Goal: Contribute content

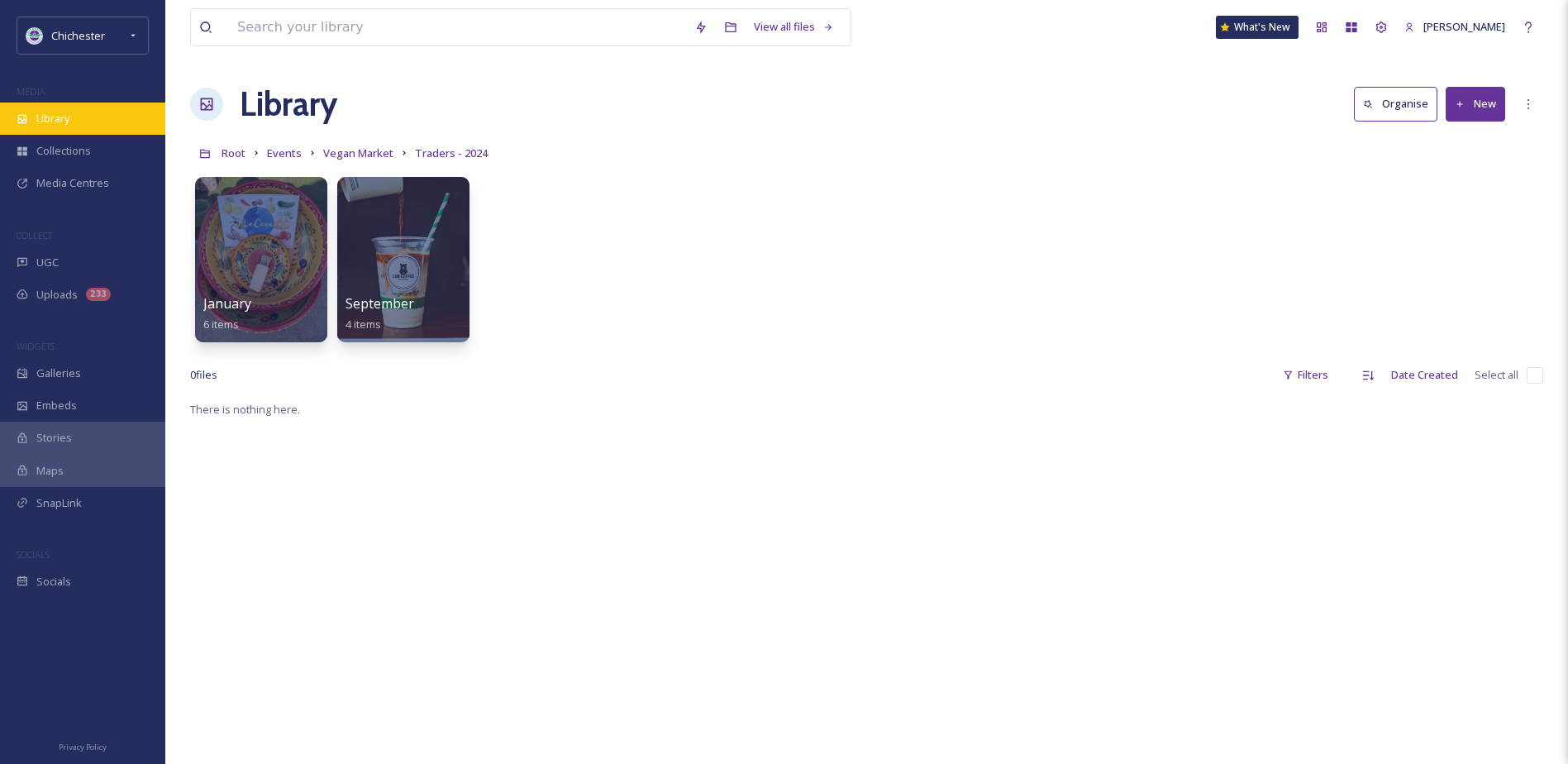
click at [70, 125] on span "Library" at bounding box center [53, 119] width 33 height 16
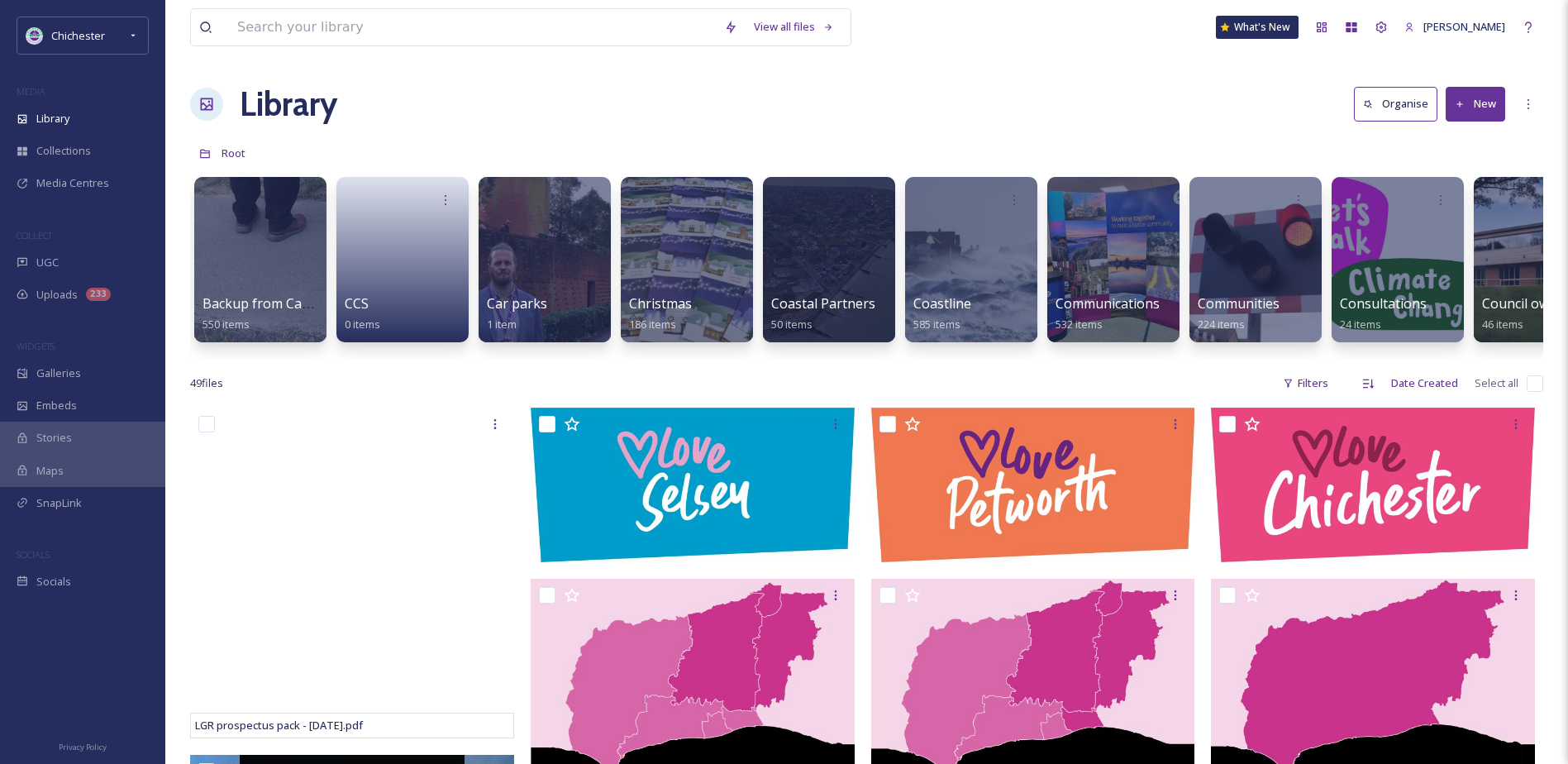
scroll to position [0, 326]
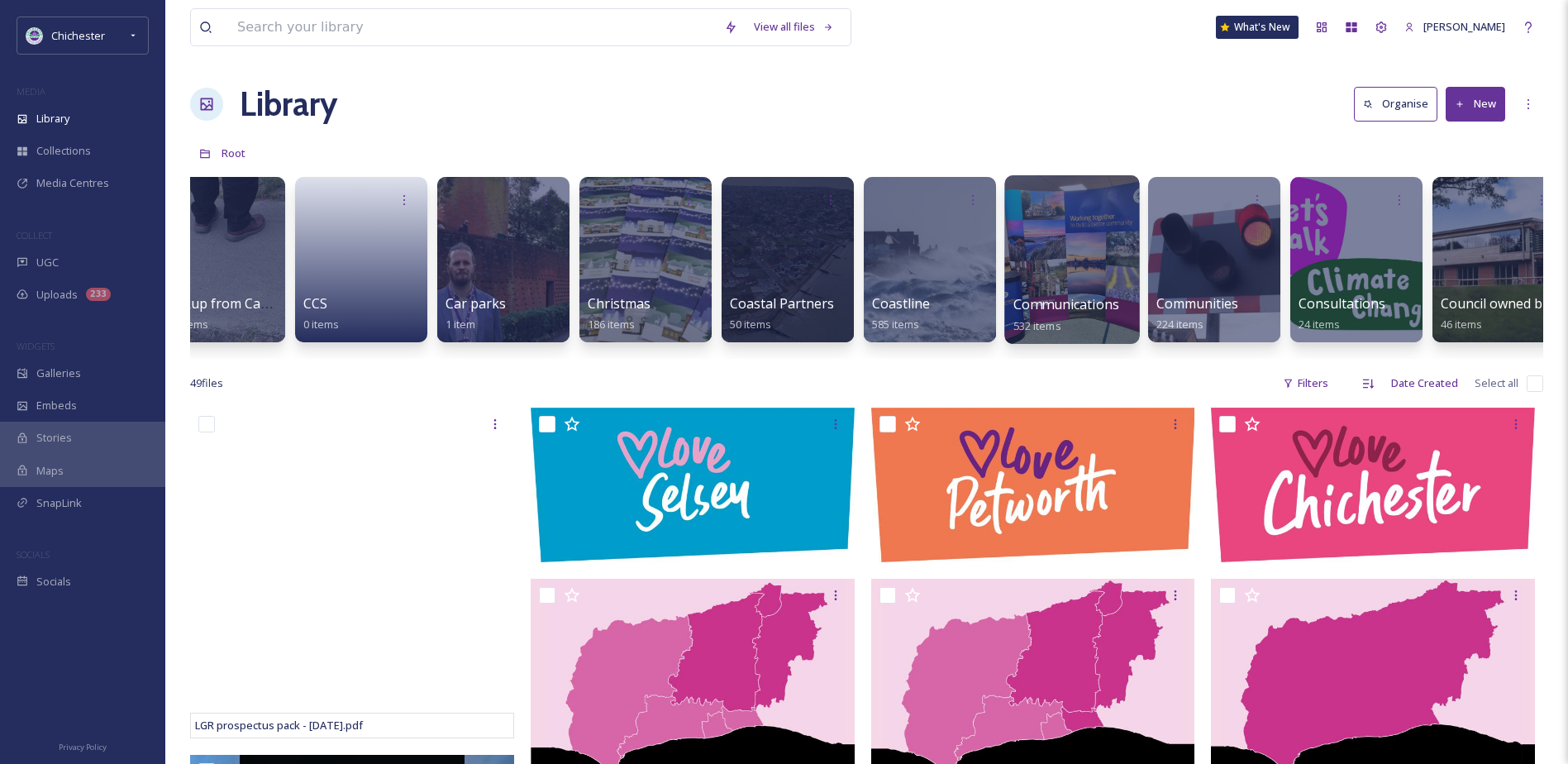
click at [1059, 201] on div at bounding box center [1072, 199] width 119 height 30
click at [1053, 229] on div at bounding box center [1071, 259] width 135 height 168
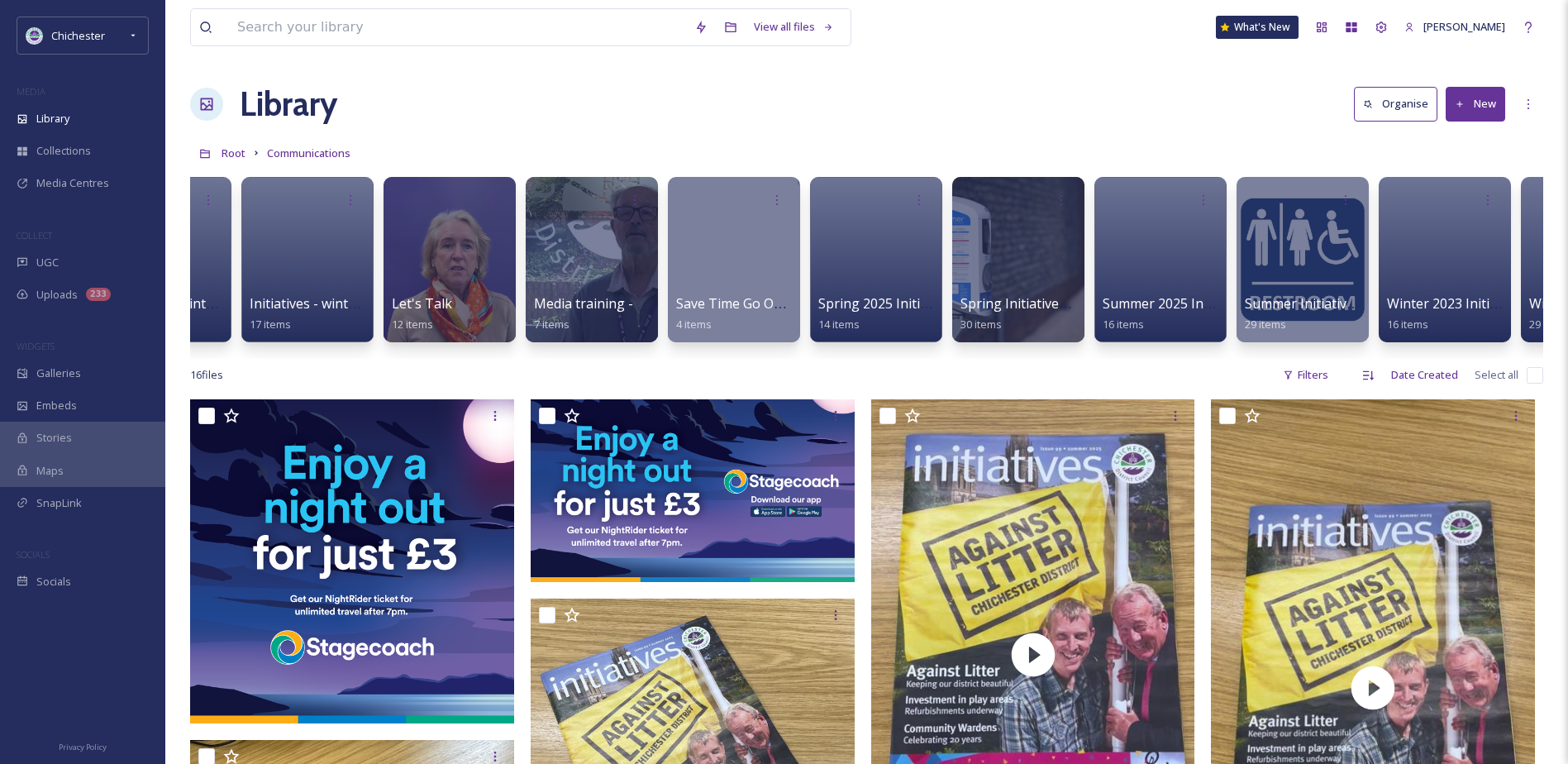
scroll to position [0, 2343]
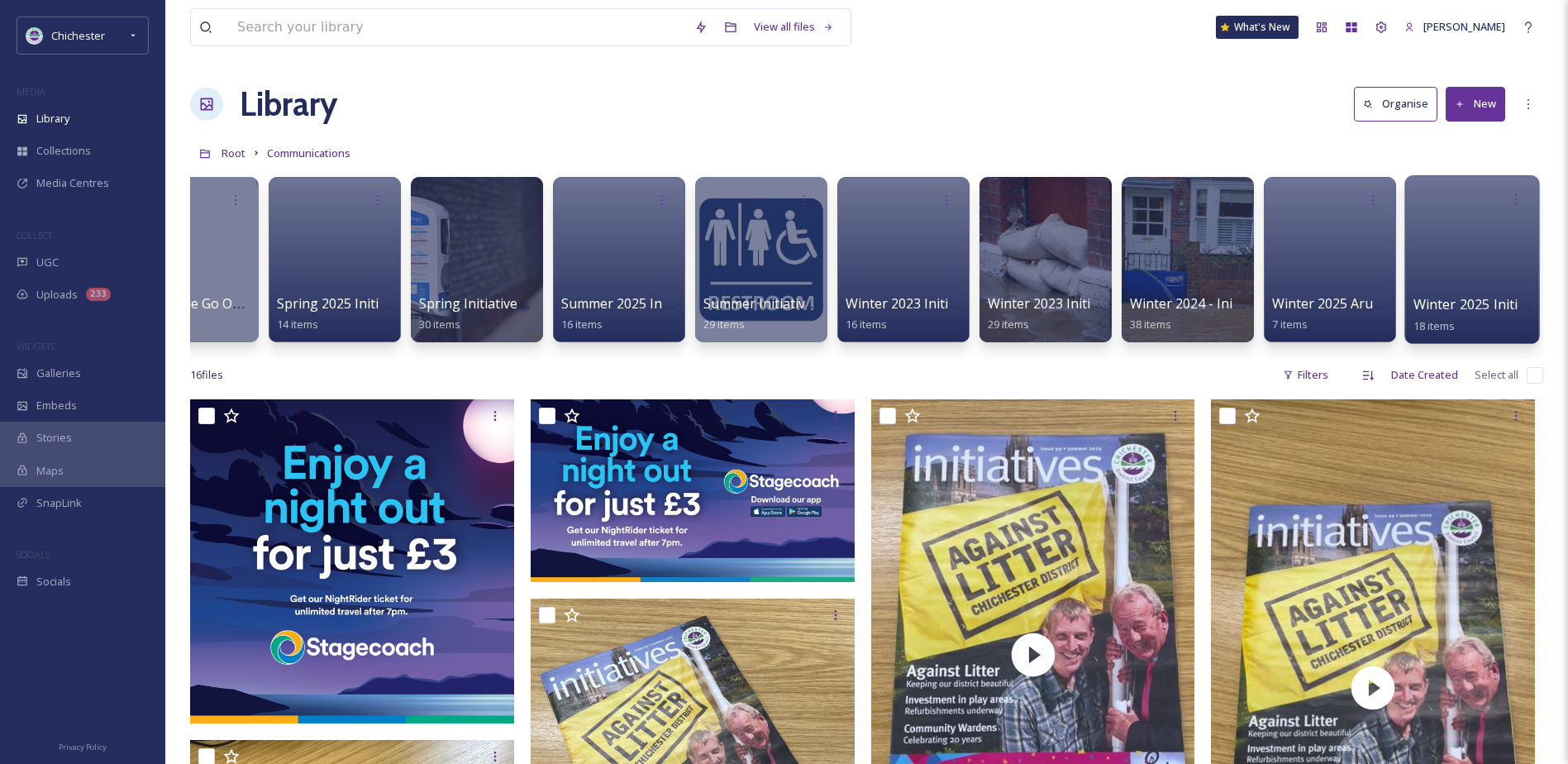
click at [1487, 273] on div at bounding box center [1471, 259] width 135 height 168
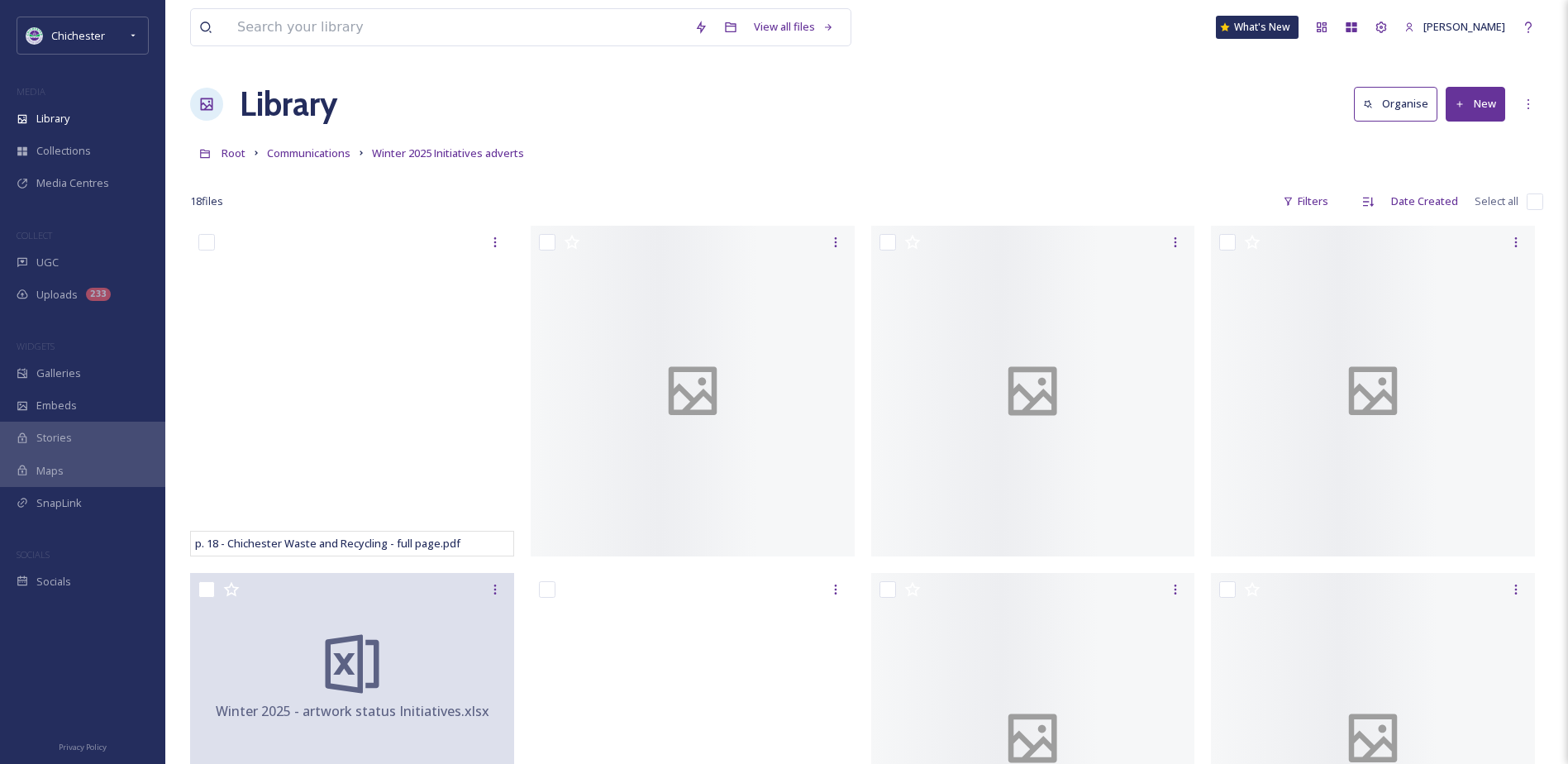
click at [1486, 108] on button "New" at bounding box center [1474, 103] width 60 height 34
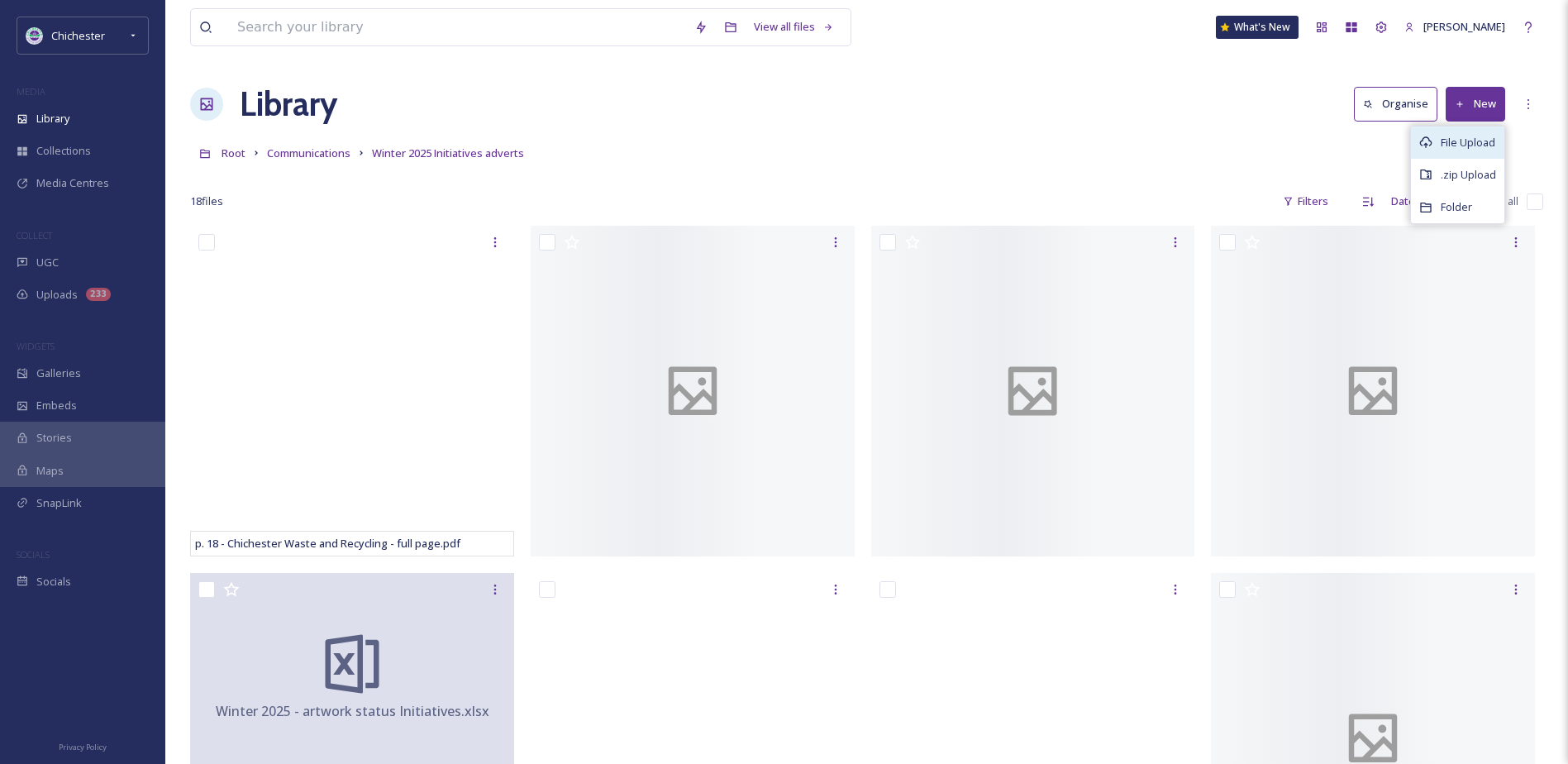
click at [1465, 149] on span "File Upload" at bounding box center [1467, 143] width 54 height 16
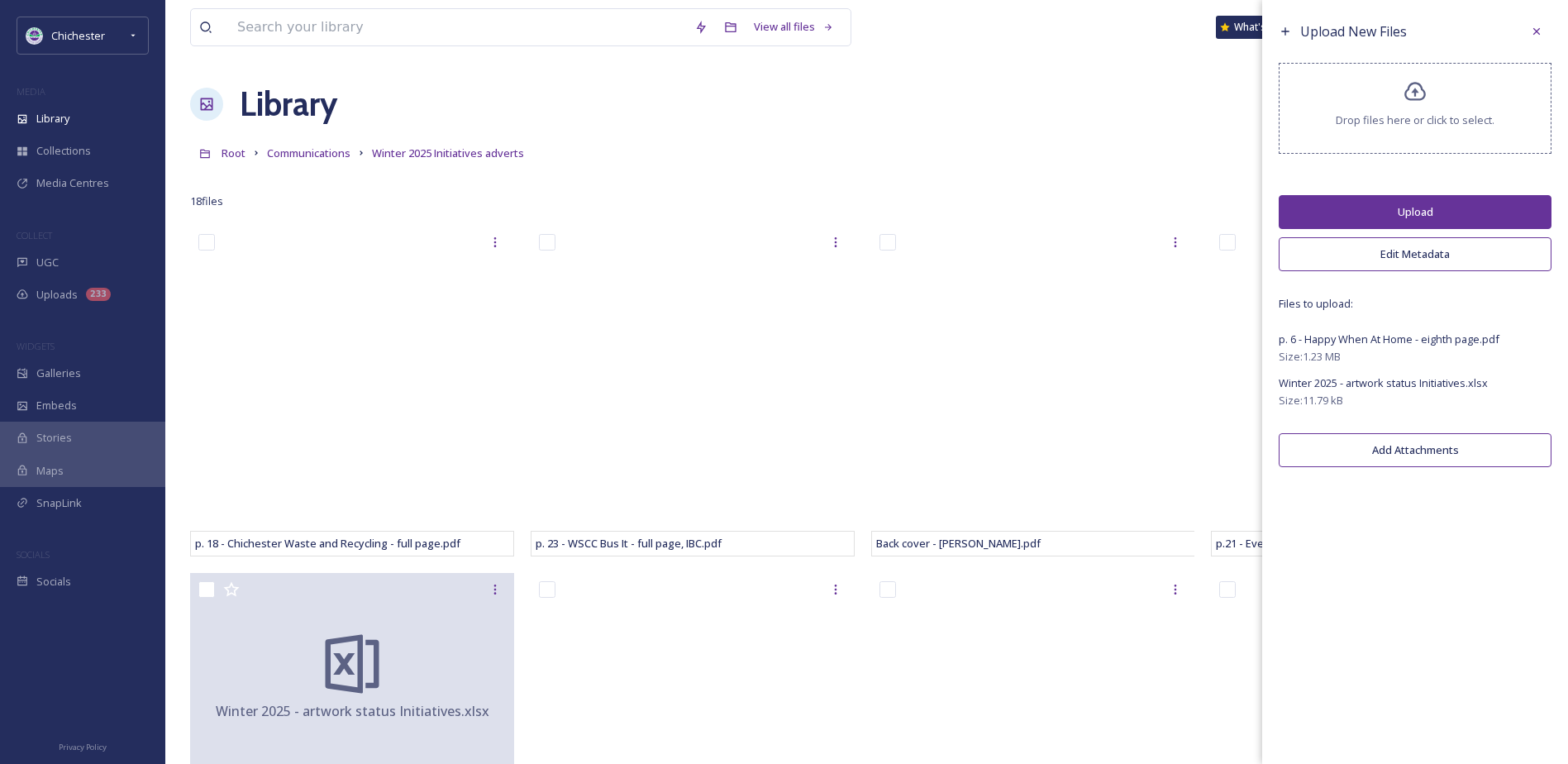
click at [1409, 207] on button "Upload" at bounding box center [1415, 212] width 273 height 34
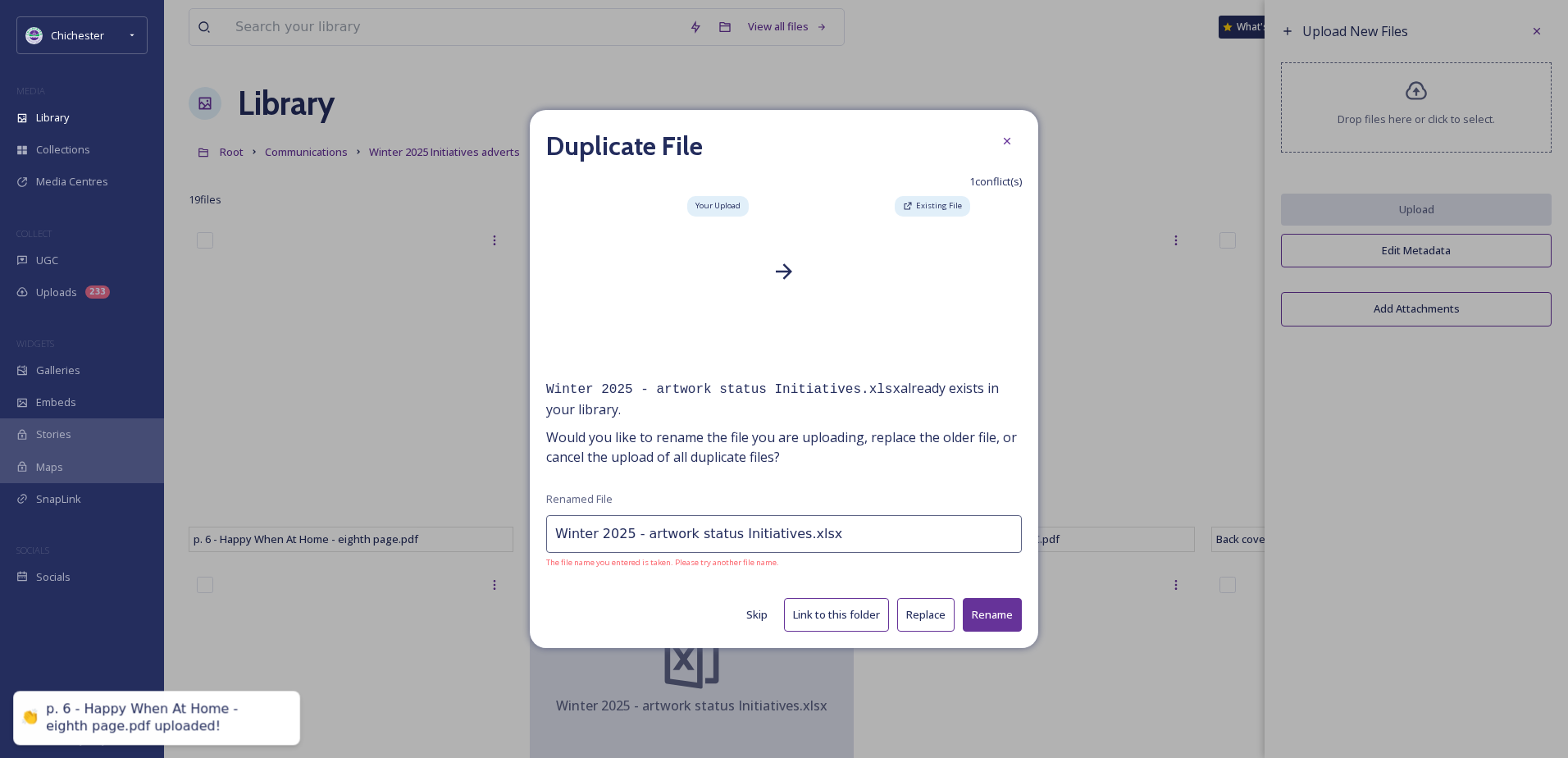
click at [932, 616] on button "Replace" at bounding box center [925, 615] width 57 height 34
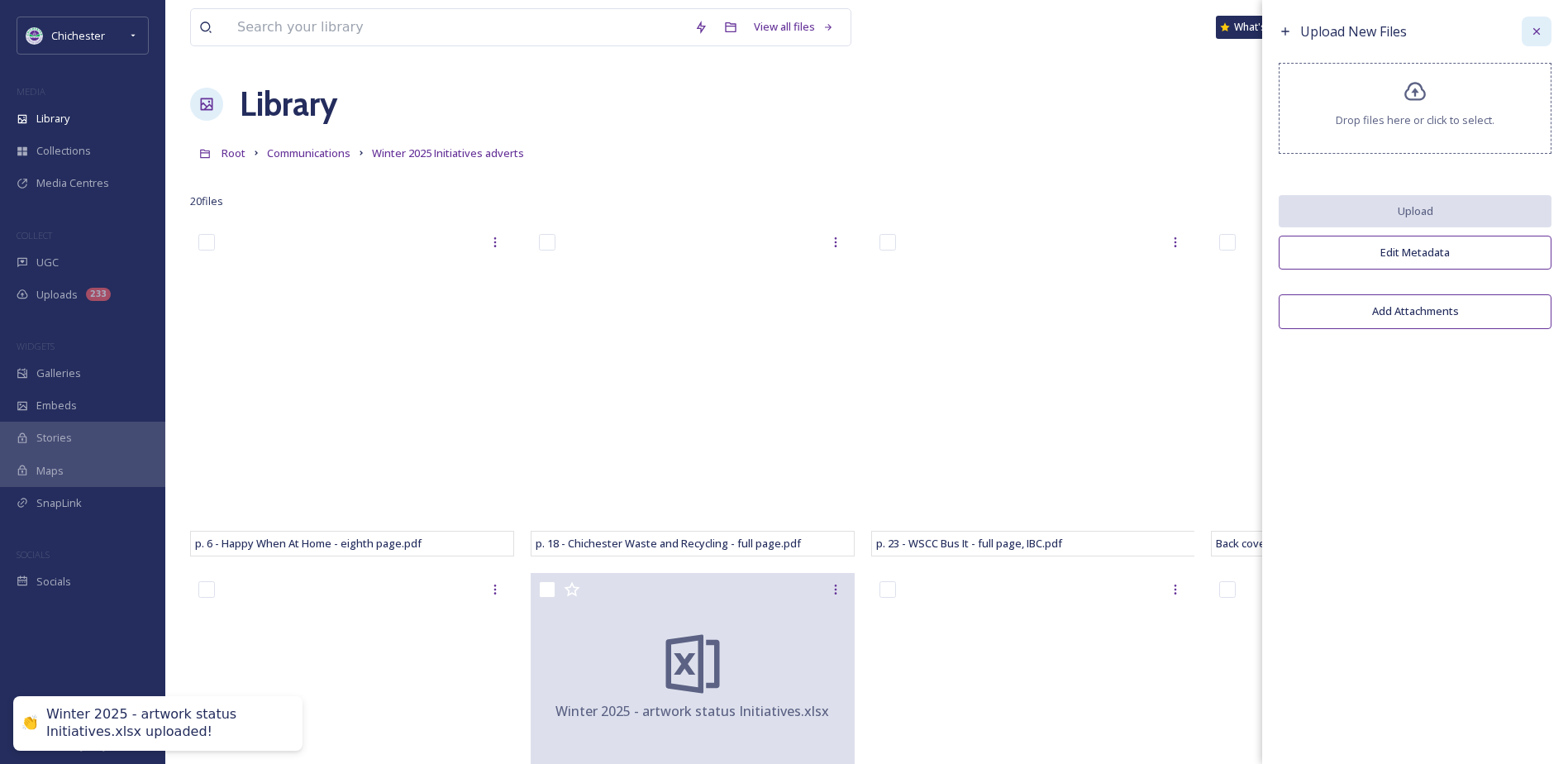
click at [1540, 29] on icon at bounding box center [1536, 31] width 13 height 13
